Goal: Find specific page/section: Find specific page/section

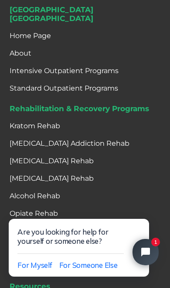
scroll to position [4086, 0]
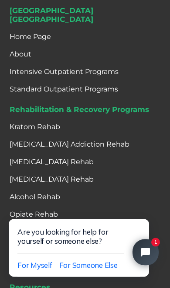
click at [120, 113] on div "Rehabilitation & Recovery Programs Kratom Rehab Adderall Addiction Rehab Fentan…" at bounding box center [88, 190] width 156 height 170
click at [120, 108] on strong "Rehabilitation & Recovery Programs" at bounding box center [80, 109] width 140 height 9
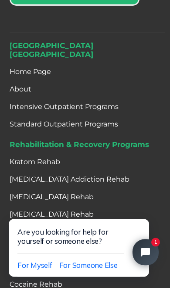
scroll to position [4052, 0]
click at [101, 107] on link "Intensive Outpatient Programs" at bounding box center [64, 106] width 109 height 17
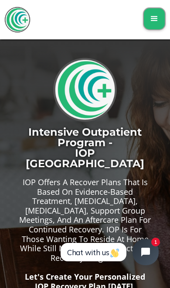
click at [156, 24] on div "menu" at bounding box center [154, 18] width 23 height 23
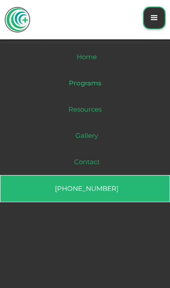
click at [96, 87] on div "Programs" at bounding box center [85, 83] width 33 height 9
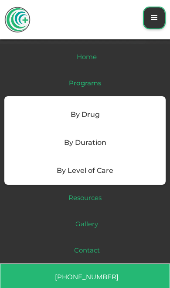
click at [112, 171] on div "By Level of Care" at bounding box center [85, 170] width 57 height 10
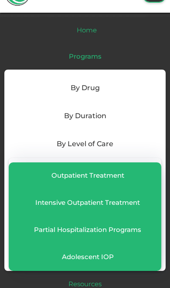
scroll to position [28, 0]
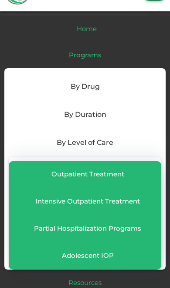
click at [114, 225] on div "Partial Hospitalization Programs" at bounding box center [88, 228] width 108 height 9
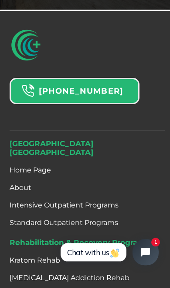
scroll to position [4289, 0]
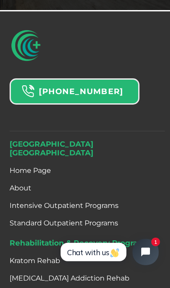
click at [69, 139] on strong "[GEOGRAPHIC_DATA]" at bounding box center [52, 147] width 84 height 17
click at [49, 162] on link "Home Page" at bounding box center [31, 170] width 42 height 17
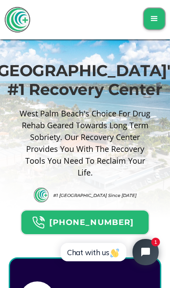
click at [158, 17] on div "menu" at bounding box center [154, 19] width 10 height 10
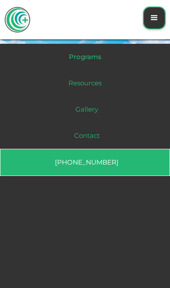
click at [97, 84] on div "Resources" at bounding box center [85, 83] width 33 height 9
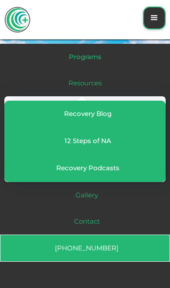
click at [157, 25] on div "menu" at bounding box center [154, 18] width 23 height 23
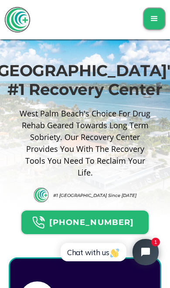
click at [23, 26] on img "home" at bounding box center [17, 20] width 26 height 26
click at [156, 18] on div "menu" at bounding box center [154, 19] width 10 height 10
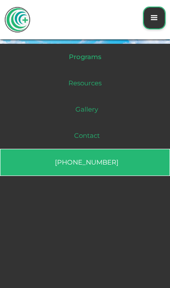
click at [97, 132] on link "Contact" at bounding box center [85, 135] width 170 height 26
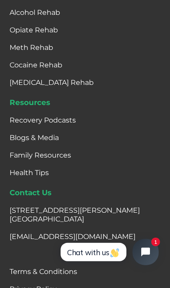
scroll to position [795, 0]
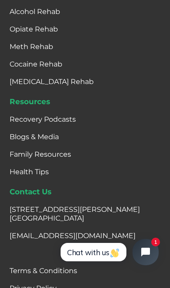
click at [77, 158] on div "Resources Recovery Podcasts Blogs & Media Family Resources Health Tips" at bounding box center [88, 138] width 156 height 83
click at [70, 157] on link "Family Resources" at bounding box center [41, 154] width 62 height 17
click at [62, 156] on link "Family Resources" at bounding box center [41, 154] width 62 height 17
click at [58, 159] on link "Family Resources" at bounding box center [41, 154] width 62 height 17
click at [47, 160] on link "Family Resources" at bounding box center [41, 154] width 62 height 17
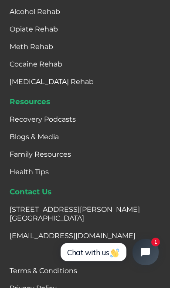
click at [48, 159] on link "Family Resources" at bounding box center [41, 154] width 62 height 17
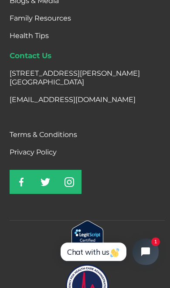
scroll to position [931, 0]
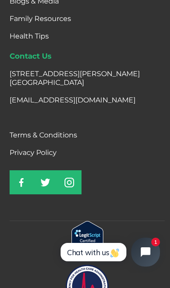
click at [152, 246] on icon "Open chat widget" at bounding box center [151, 252] width 14 height 14
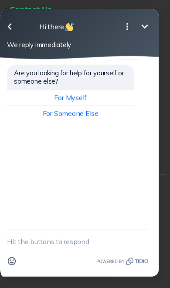
scroll to position [982, 0]
